Goal: Information Seeking & Learning: Learn about a topic

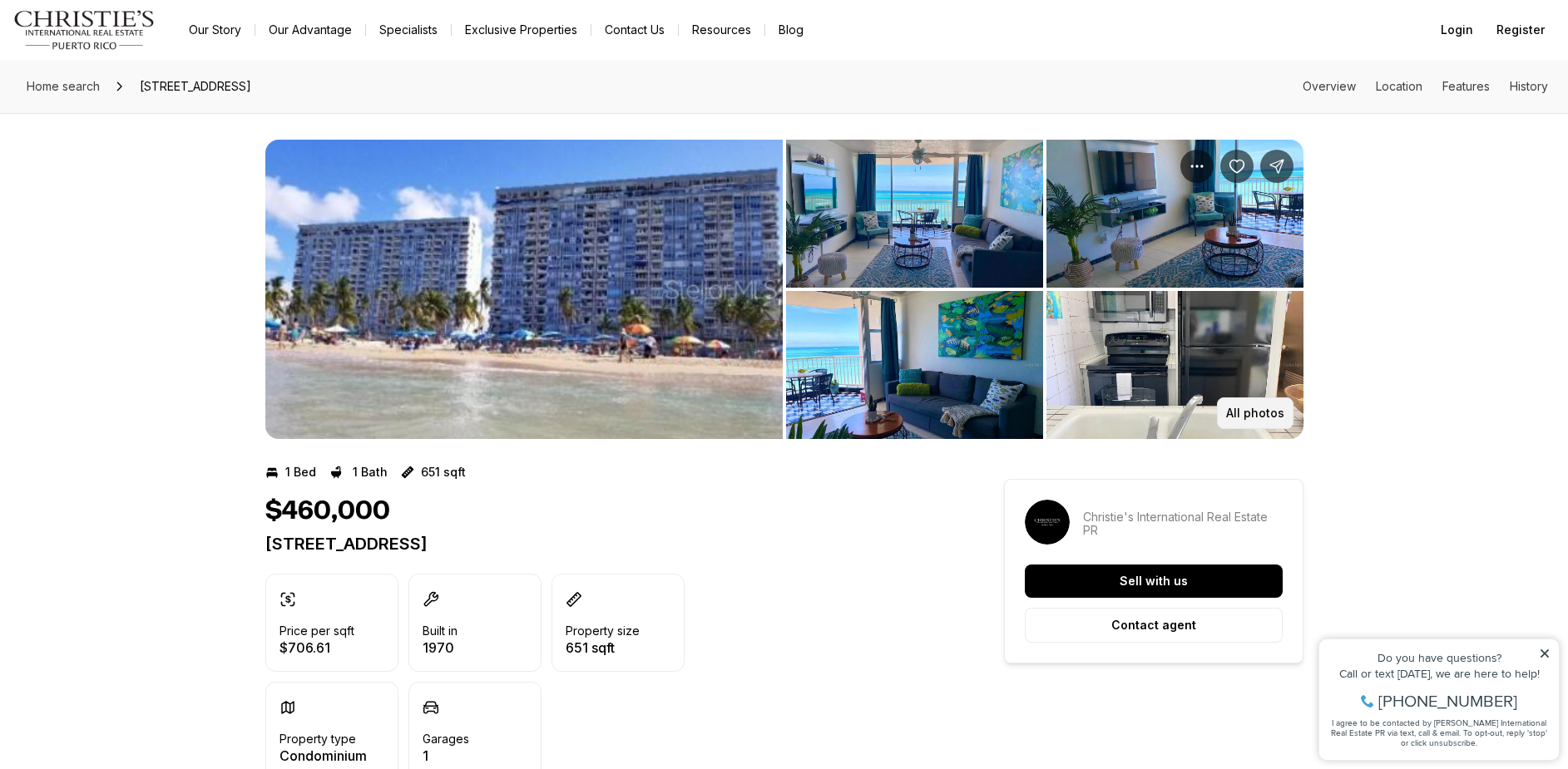
click at [1268, 407] on p "All photos" at bounding box center [1255, 413] width 58 height 13
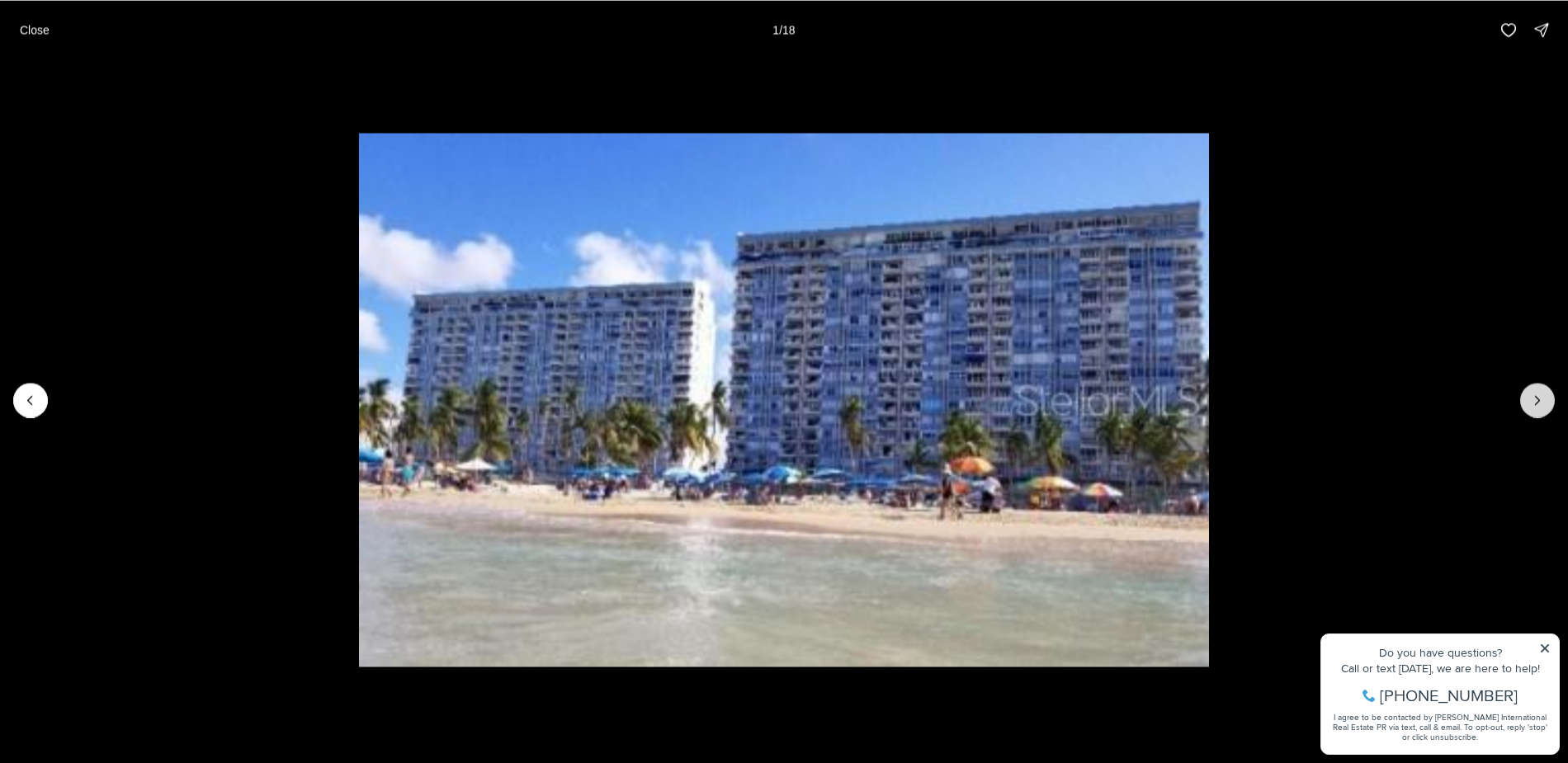
click at [1538, 394] on icon "Next slide" at bounding box center [1537, 400] width 17 height 17
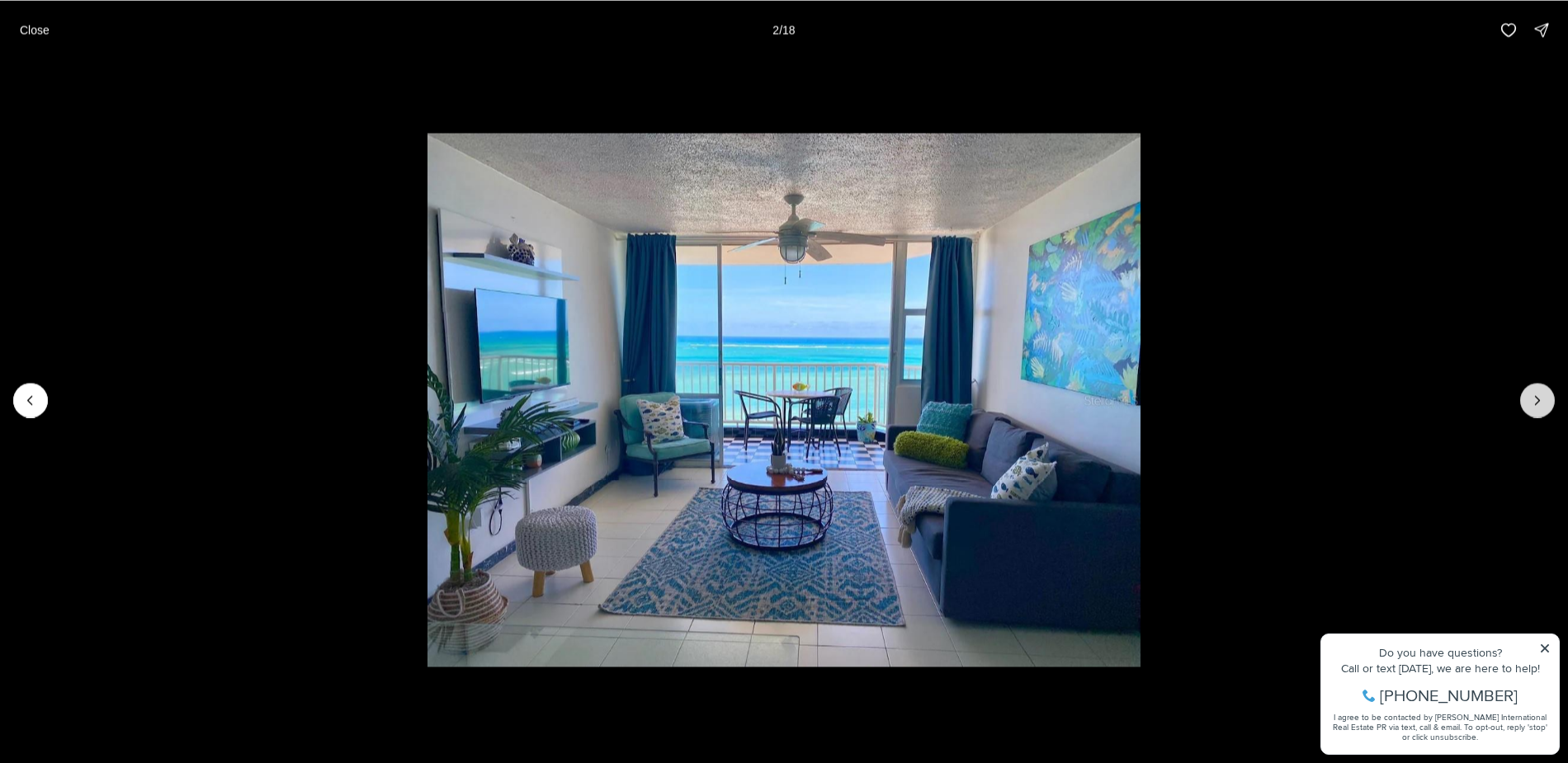
click at [1537, 400] on icon "Next slide" at bounding box center [1537, 400] width 17 height 17
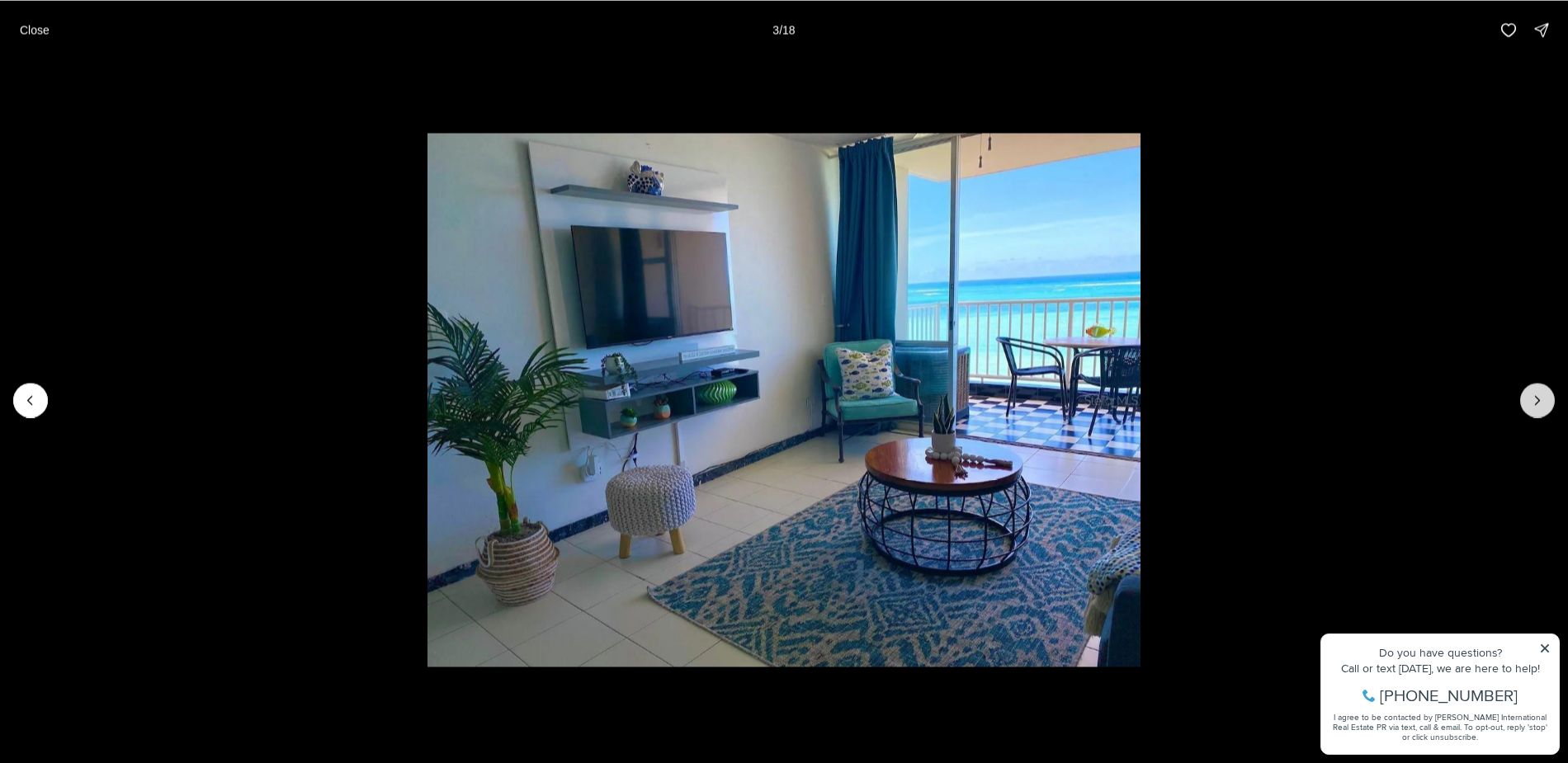
click at [1529, 407] on icon "Next slide" at bounding box center [1537, 400] width 17 height 17
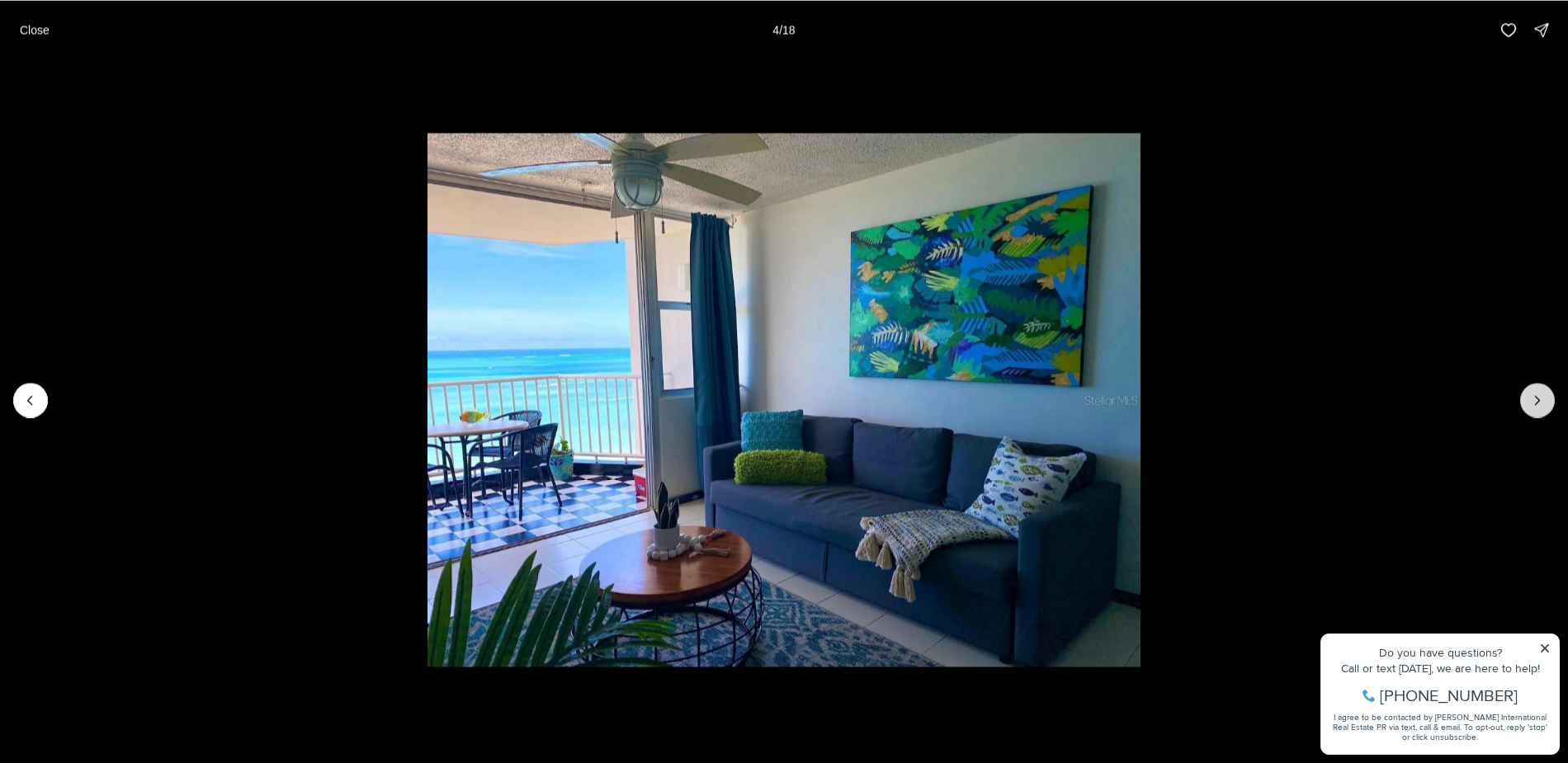
click at [1529, 407] on icon "Next slide" at bounding box center [1537, 400] width 17 height 17
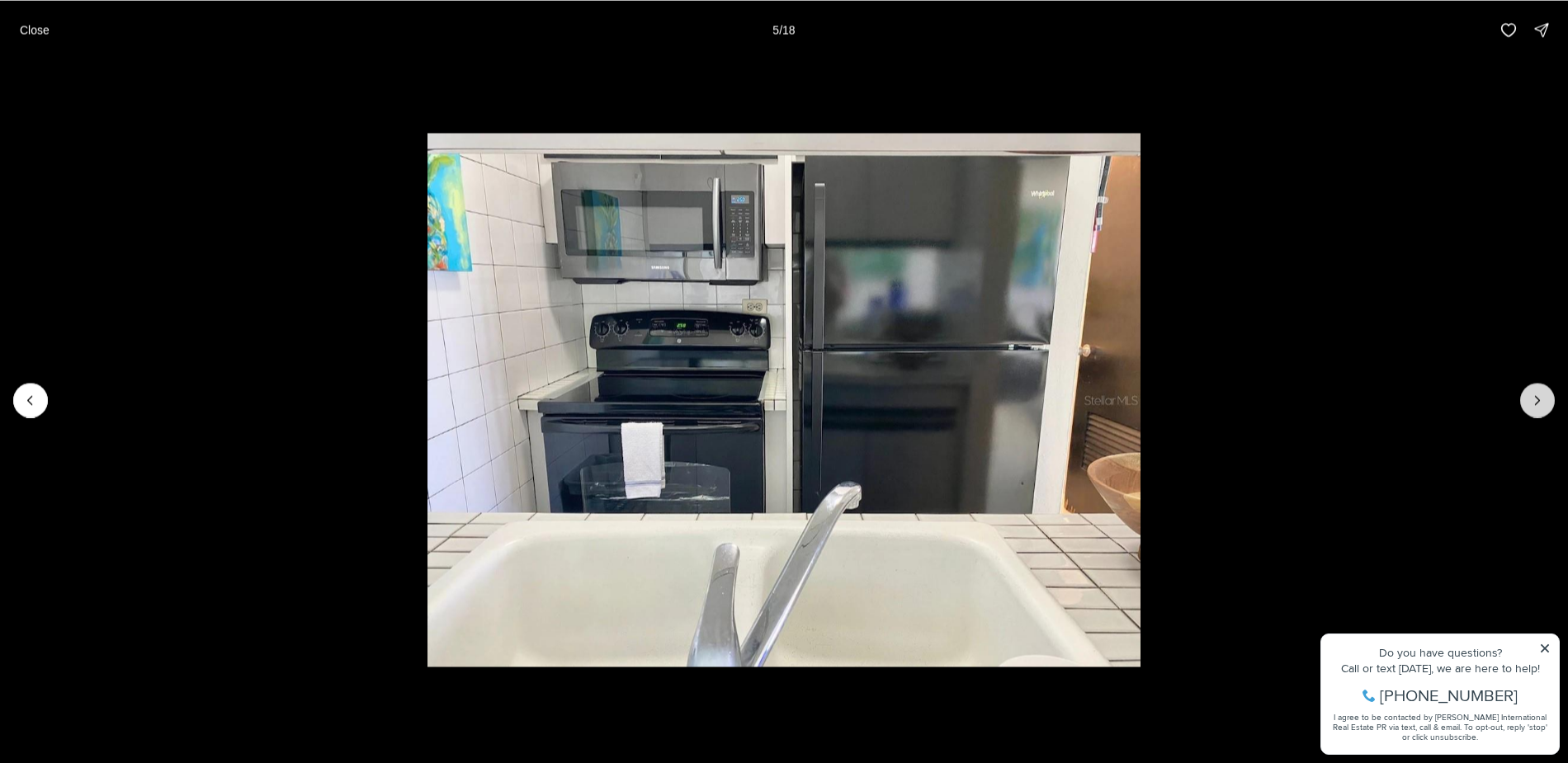
click at [1529, 407] on icon "Next slide" at bounding box center [1537, 400] width 17 height 17
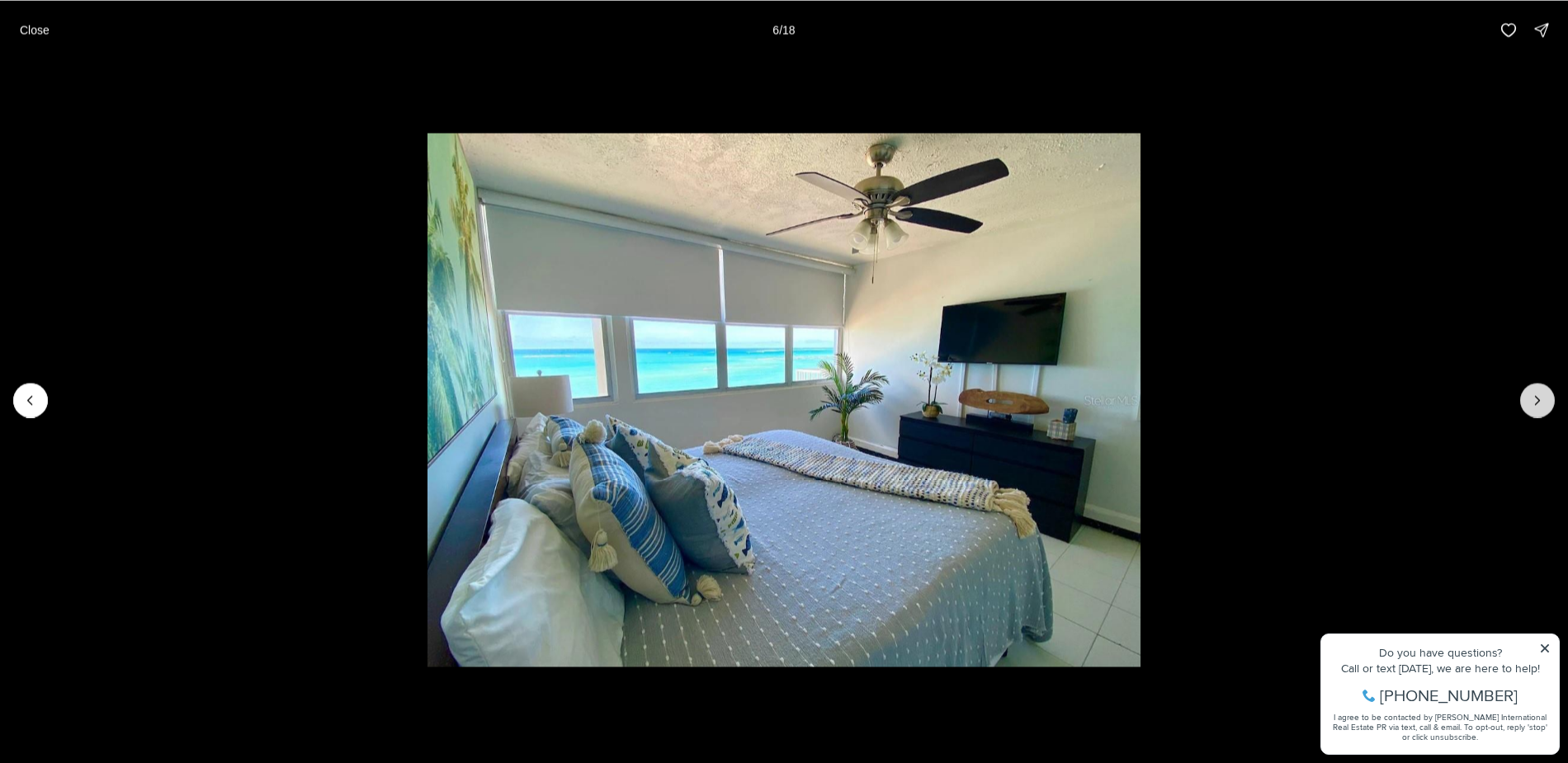
click at [1527, 414] on button "Next slide" at bounding box center [1537, 400] width 35 height 35
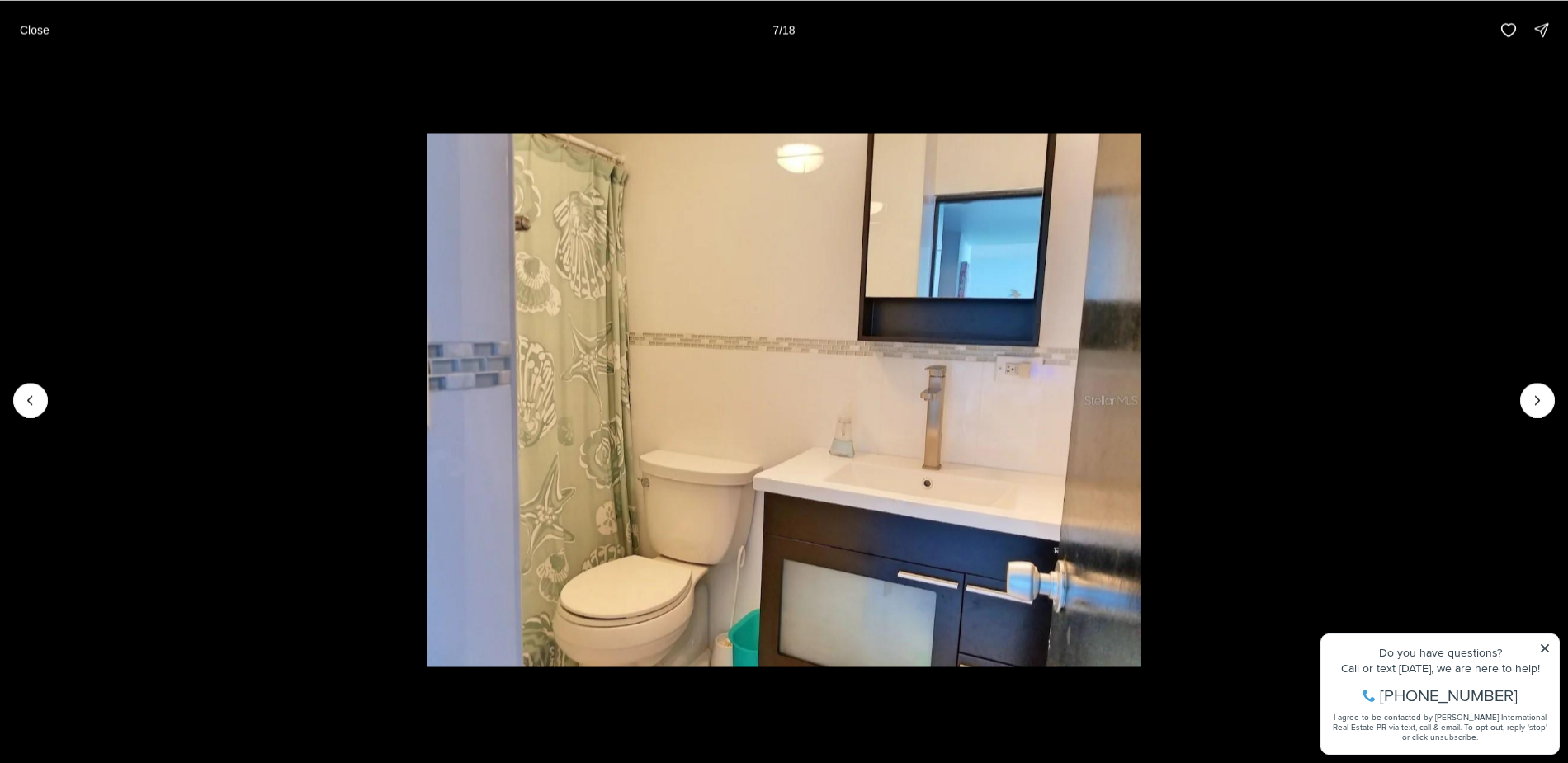
click at [1527, 415] on li "7 of 18" at bounding box center [784, 400] width 1568 height 681
click at [1528, 388] on button "Next slide" at bounding box center [1537, 400] width 35 height 35
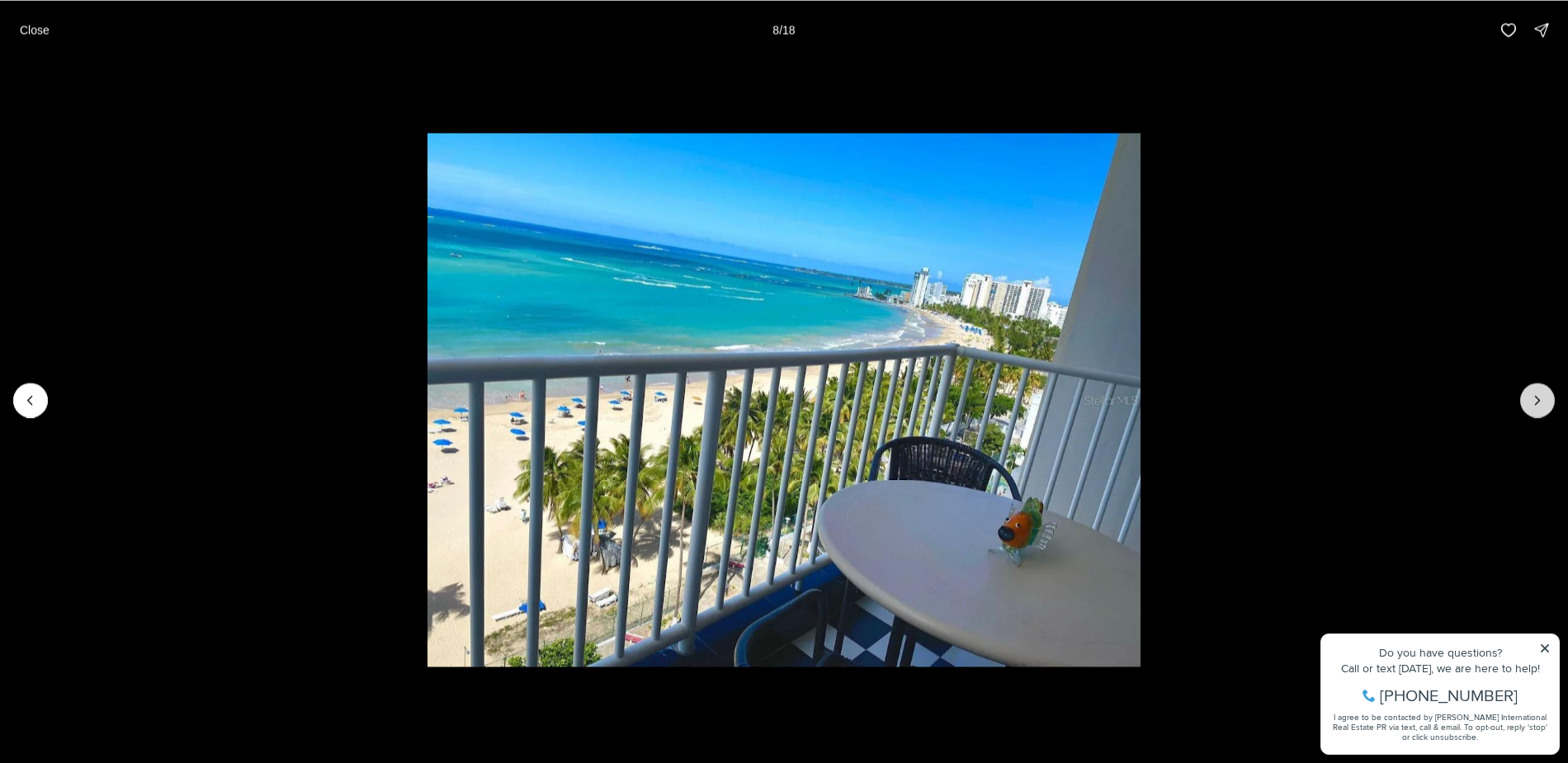
click at [1528, 388] on button "Next slide" at bounding box center [1537, 400] width 35 height 35
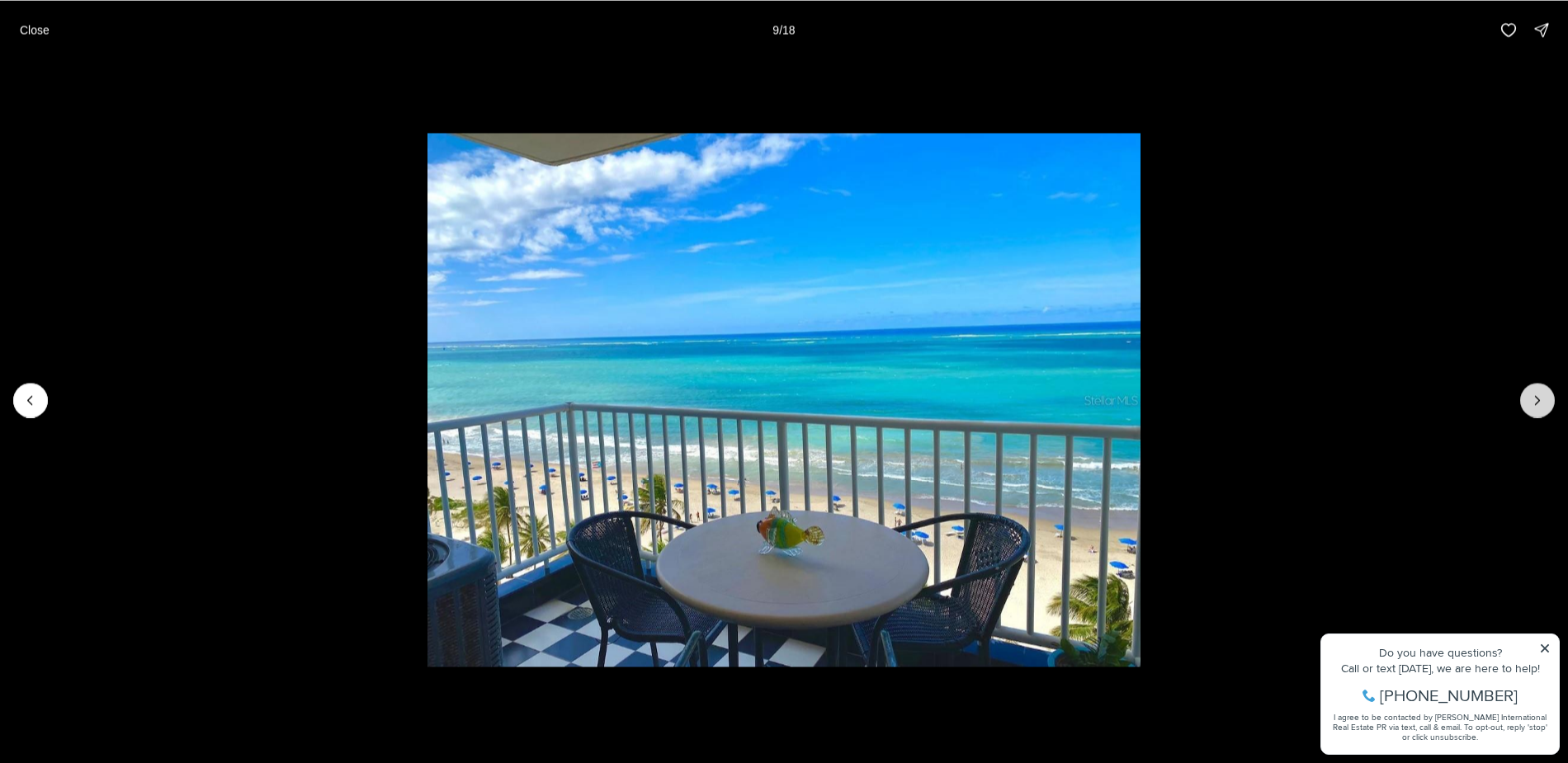
click at [1528, 388] on button "Next slide" at bounding box center [1537, 400] width 35 height 35
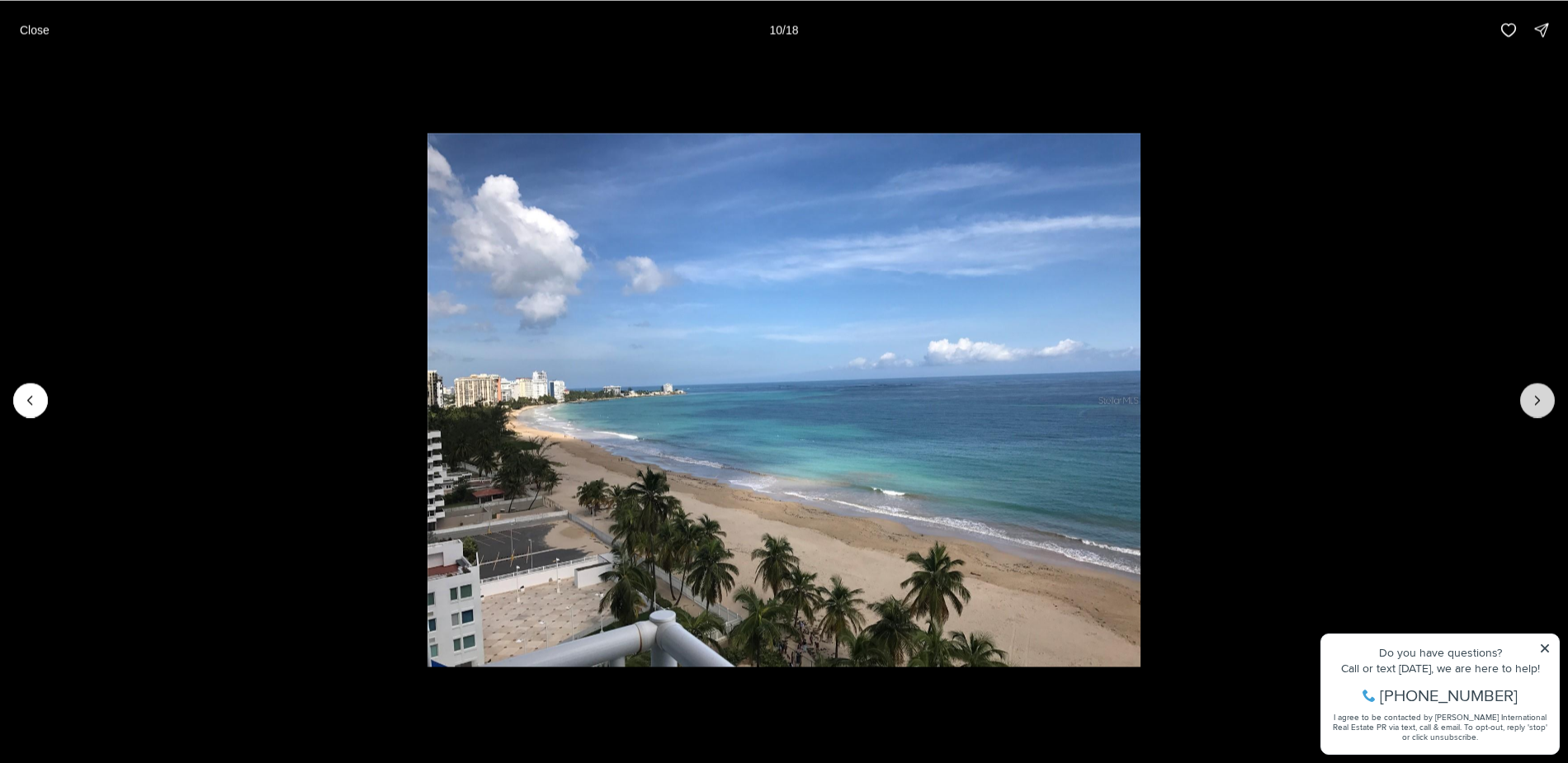
click at [1531, 394] on icon "Next slide" at bounding box center [1537, 400] width 17 height 17
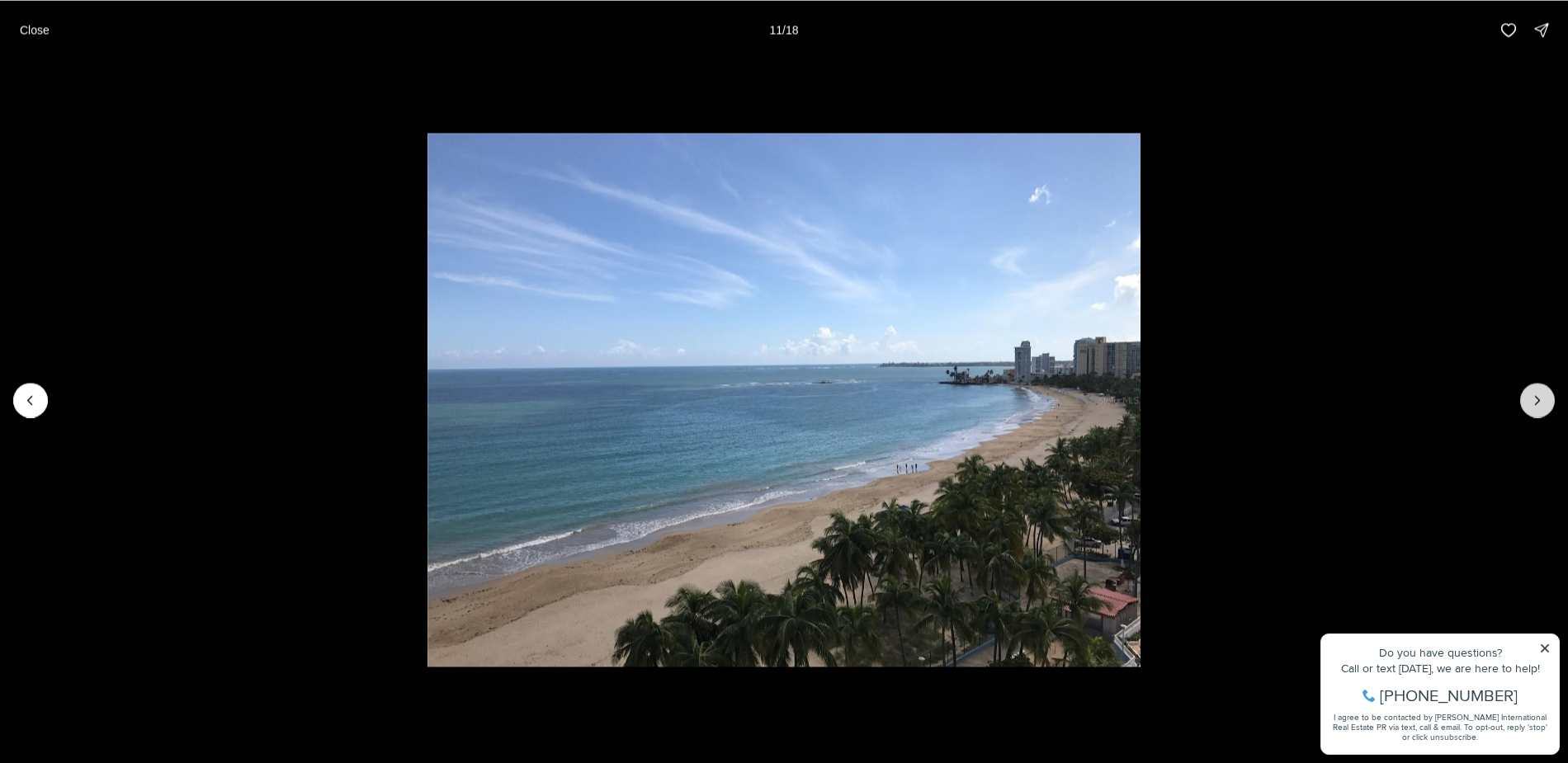
click at [1539, 398] on icon "Next slide" at bounding box center [1537, 400] width 17 height 17
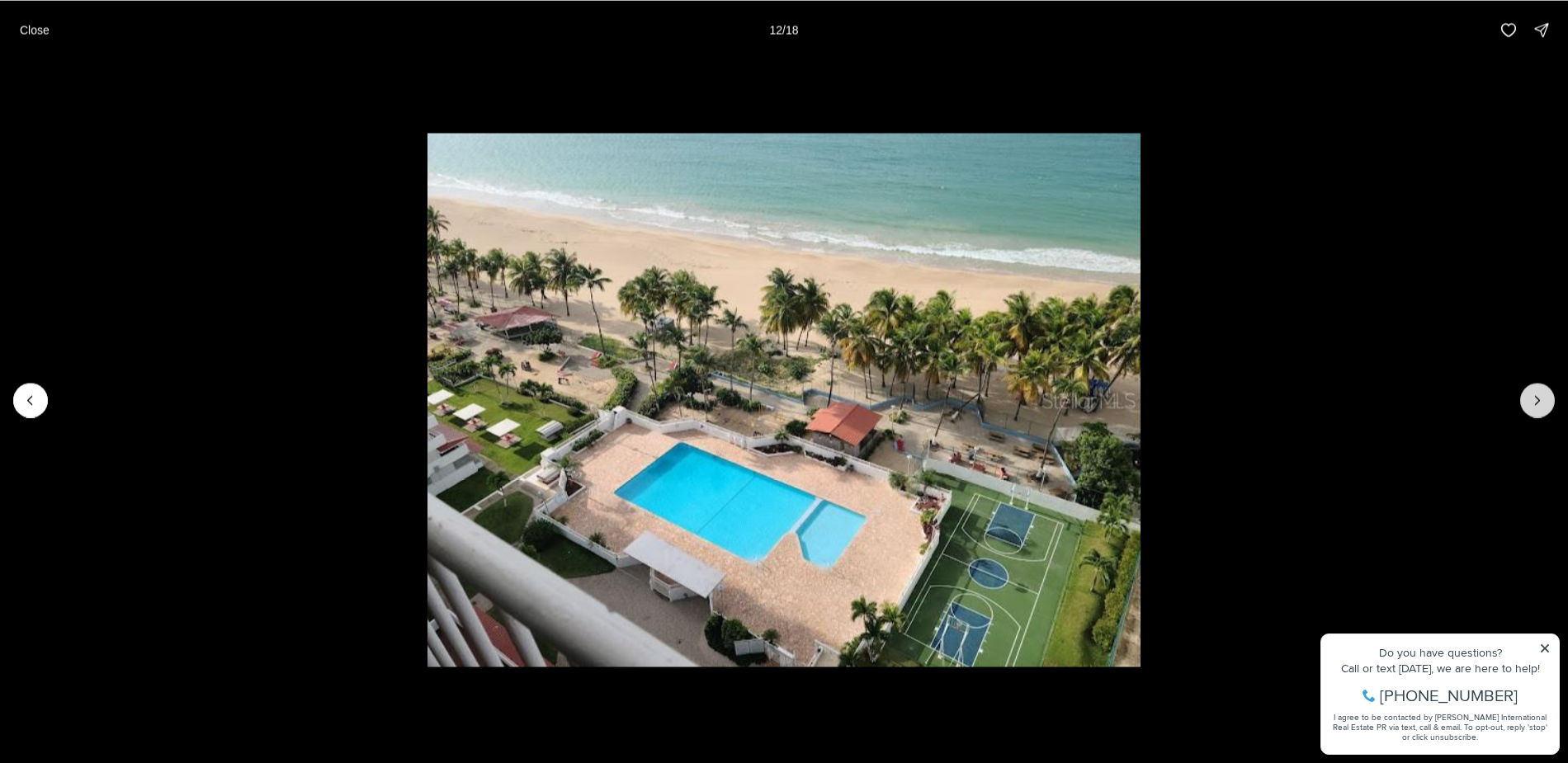
click at [1546, 403] on button "Next slide" at bounding box center [1537, 400] width 35 height 35
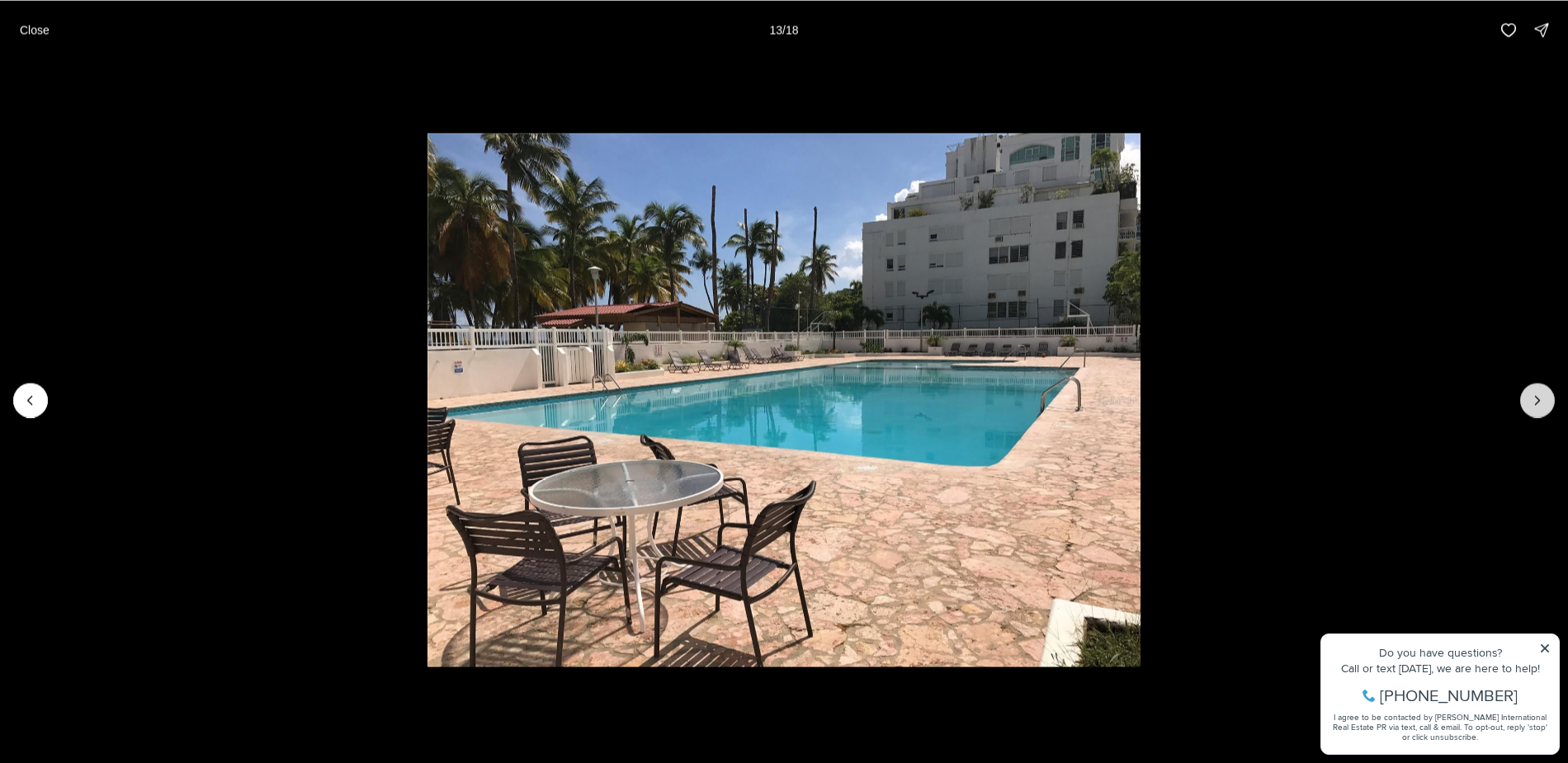
click at [1547, 403] on button "Next slide" at bounding box center [1537, 400] width 35 height 35
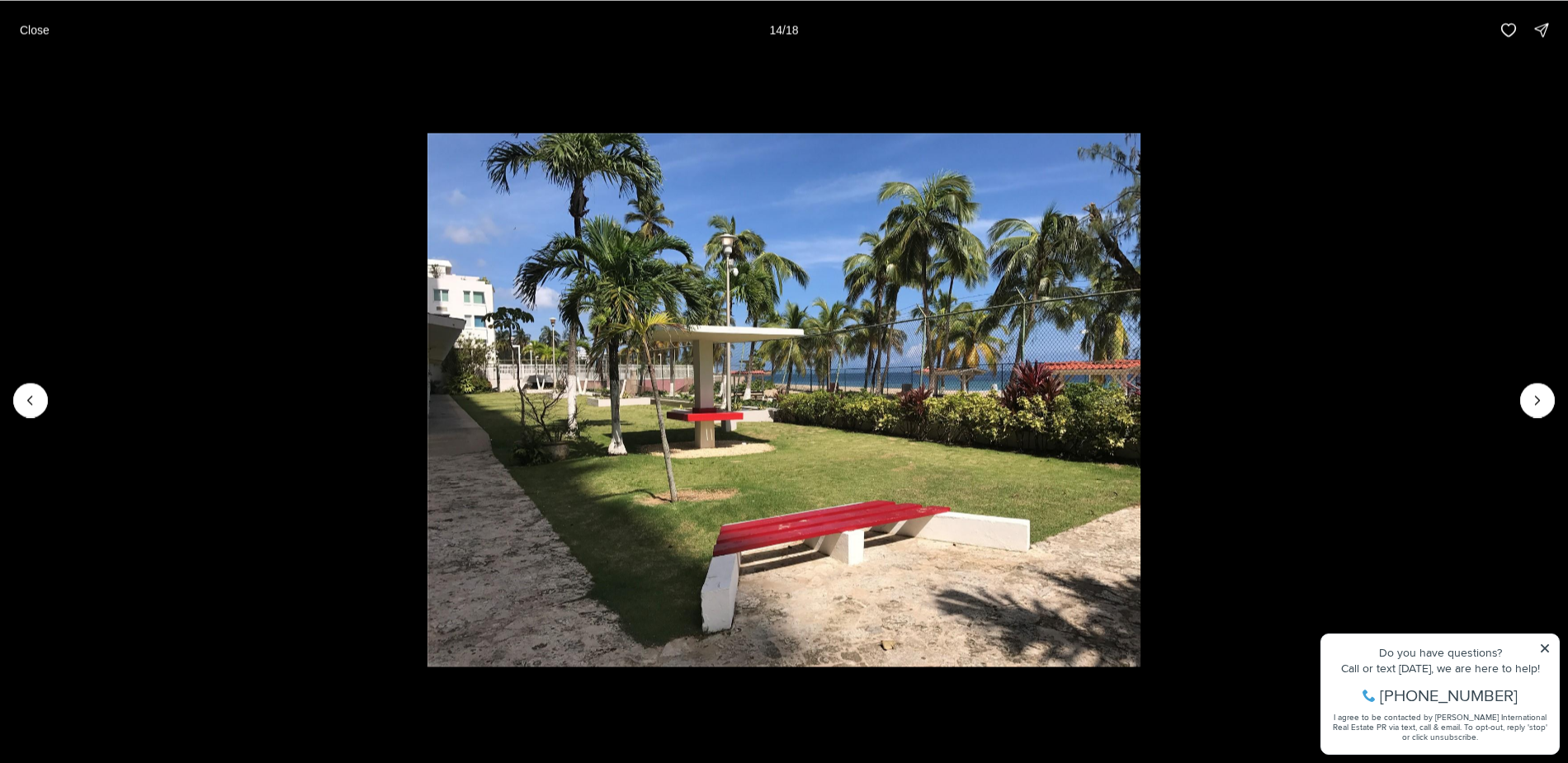
click at [1527, 423] on li "14 of 18" at bounding box center [784, 400] width 1568 height 681
click at [1548, 649] on li "14 of 18" at bounding box center [784, 400] width 1568 height 681
